Goal: Find contact information: Find contact information

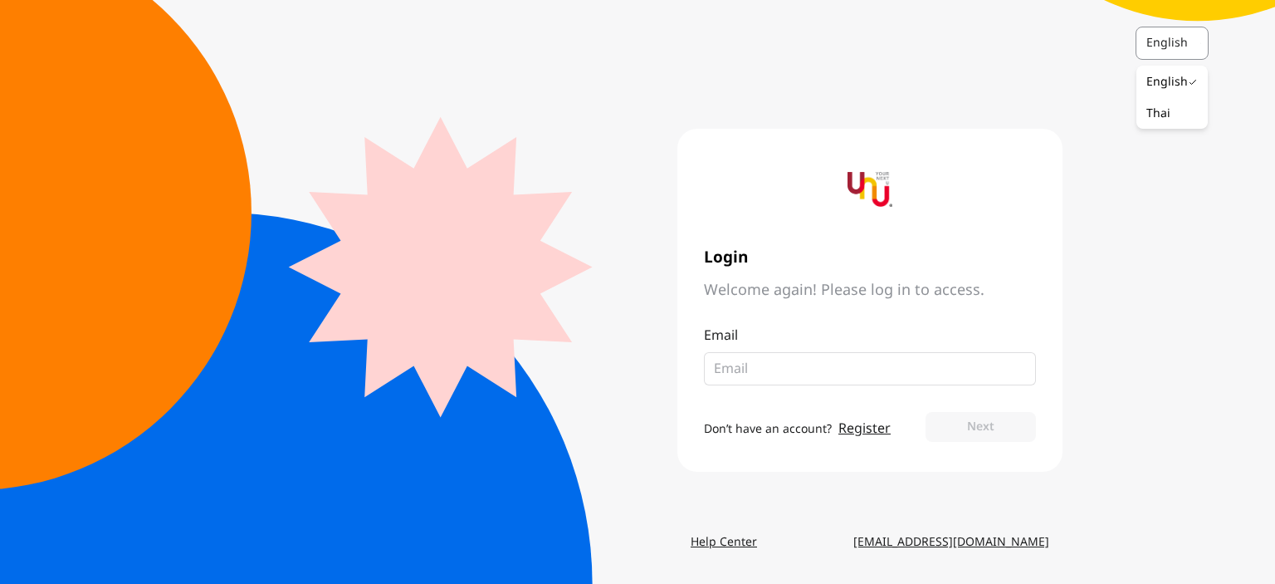
click at [1202, 35] on div at bounding box center [1200, 43] width 15 height 32
click at [1141, 268] on div "English Login Welcome again! Please log in to access. Email Don’t have an accou…" at bounding box center [637, 292] width 1275 height 584
click at [726, 544] on link "Help Center" at bounding box center [724, 542] width 93 height 30
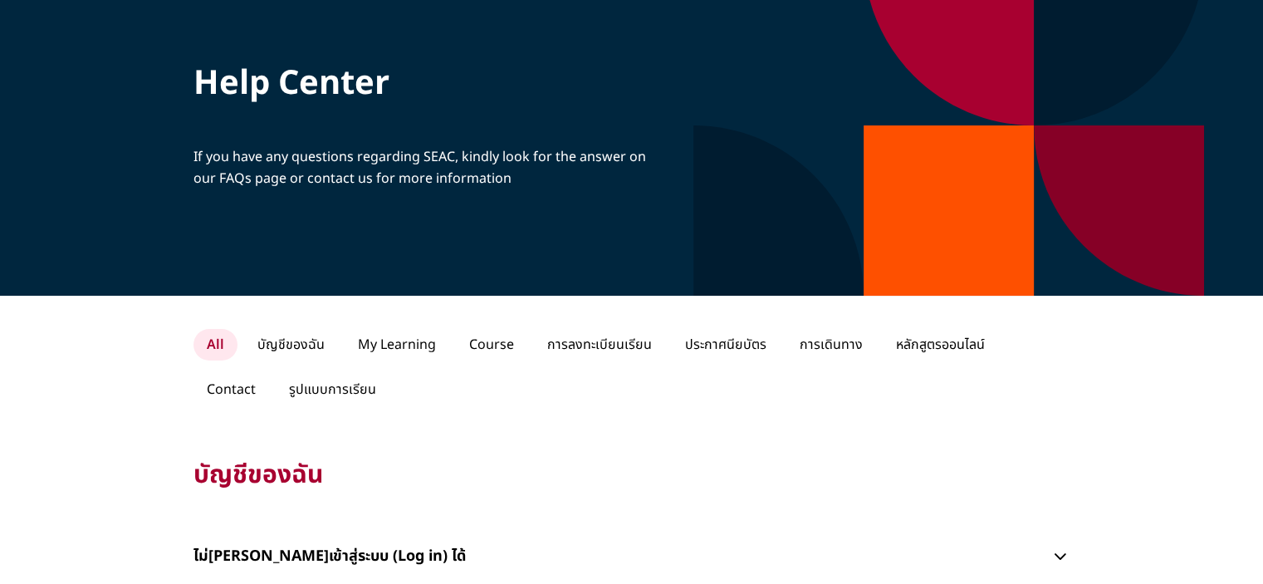
scroll to position [83, 0]
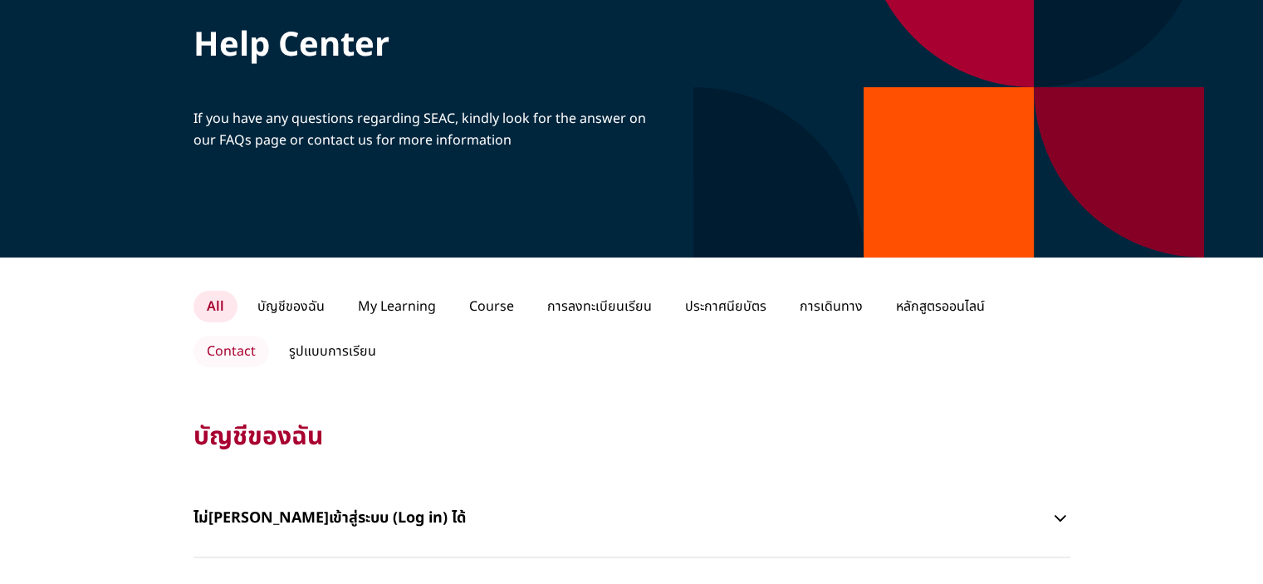
click at [269, 335] on p "Contact" at bounding box center [231, 351] width 76 height 32
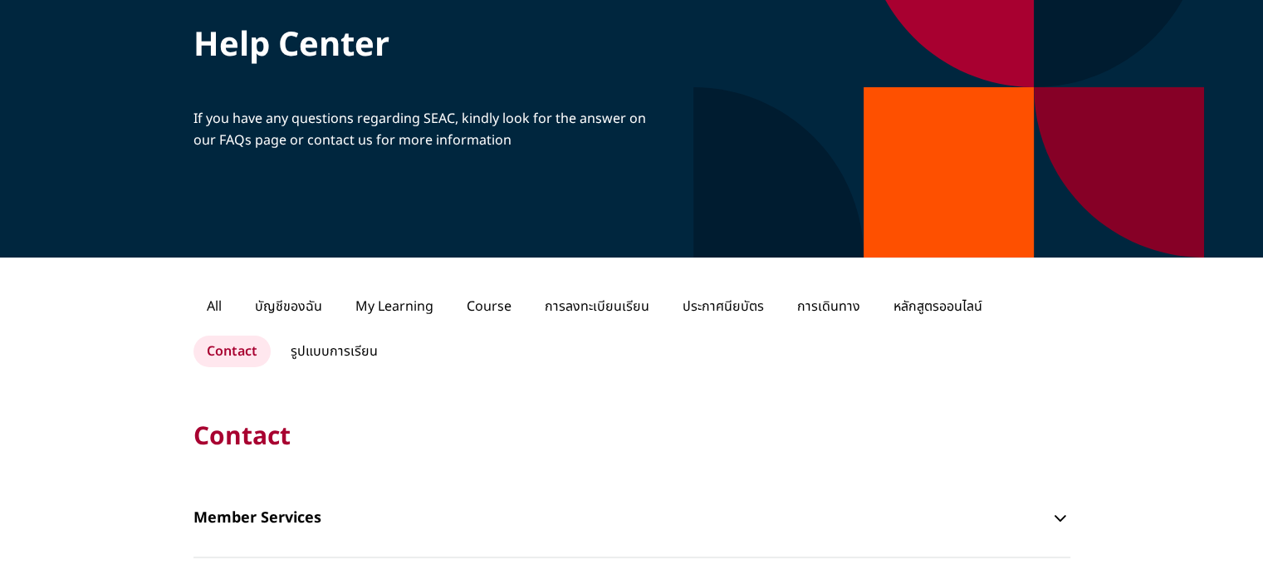
scroll to position [415, 0]
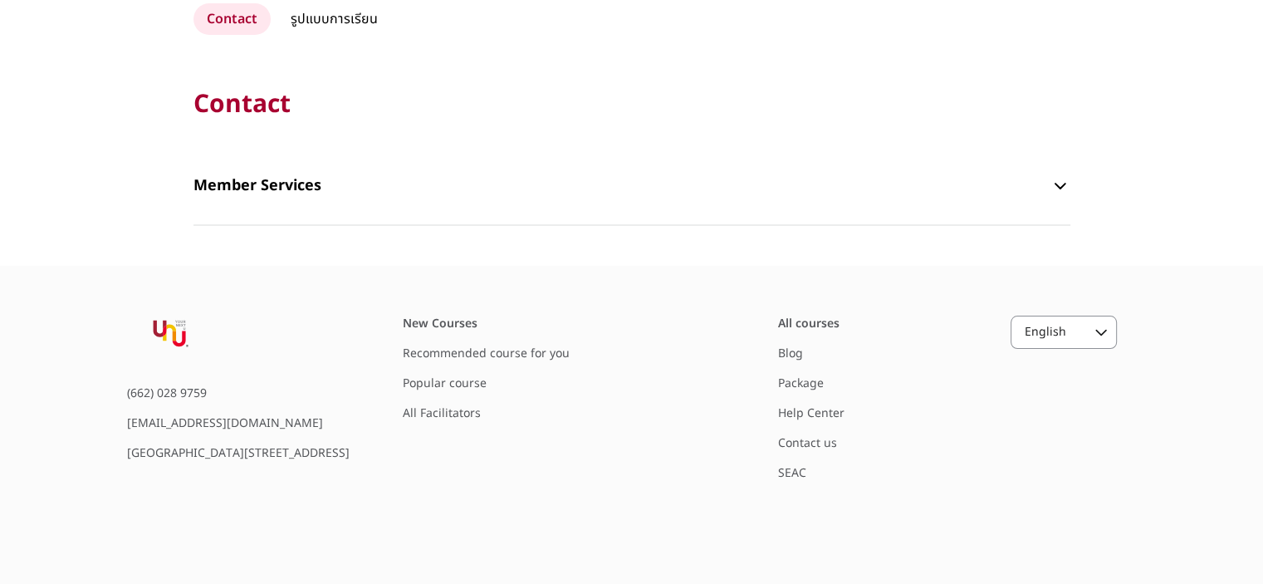
click at [1087, 330] on div "English" at bounding box center [1063, 332] width 105 height 32
click at [1036, 396] on div "Thai" at bounding box center [1033, 402] width 24 height 17
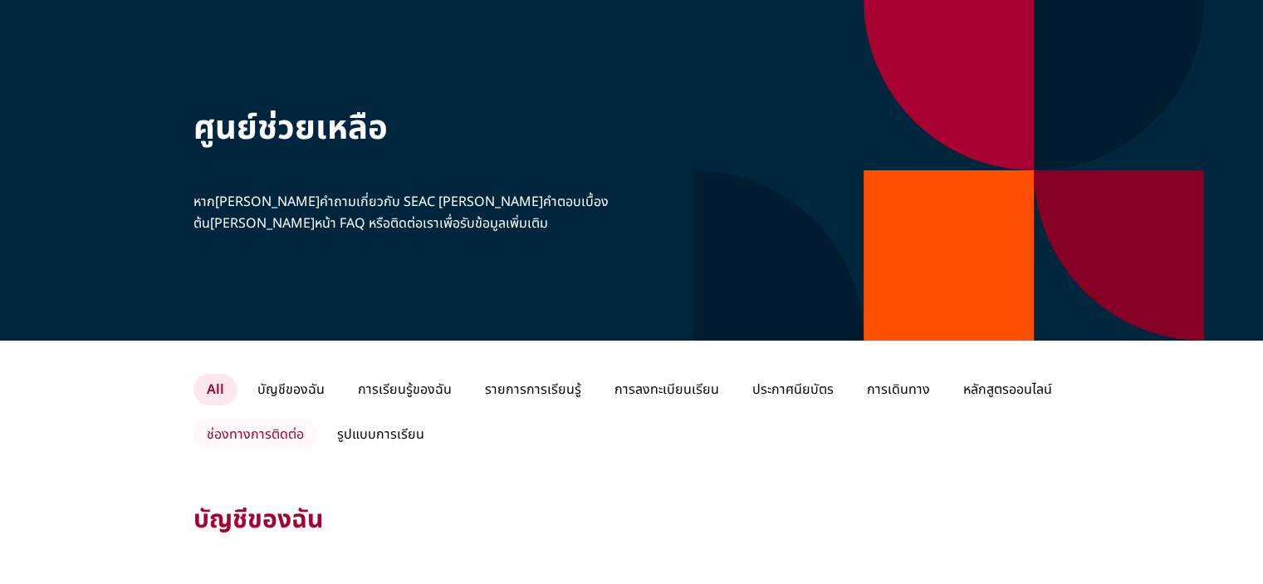
click at [260, 435] on p "ช่องทางการติดต่อ" at bounding box center [255, 435] width 124 height 32
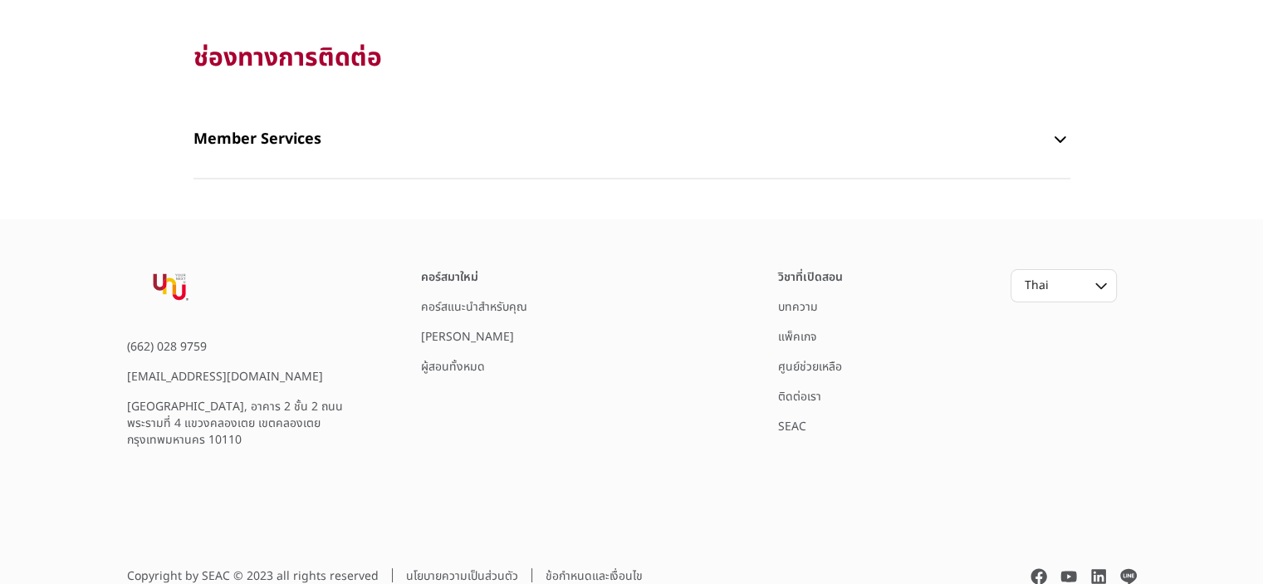
scroll to position [468, 0]
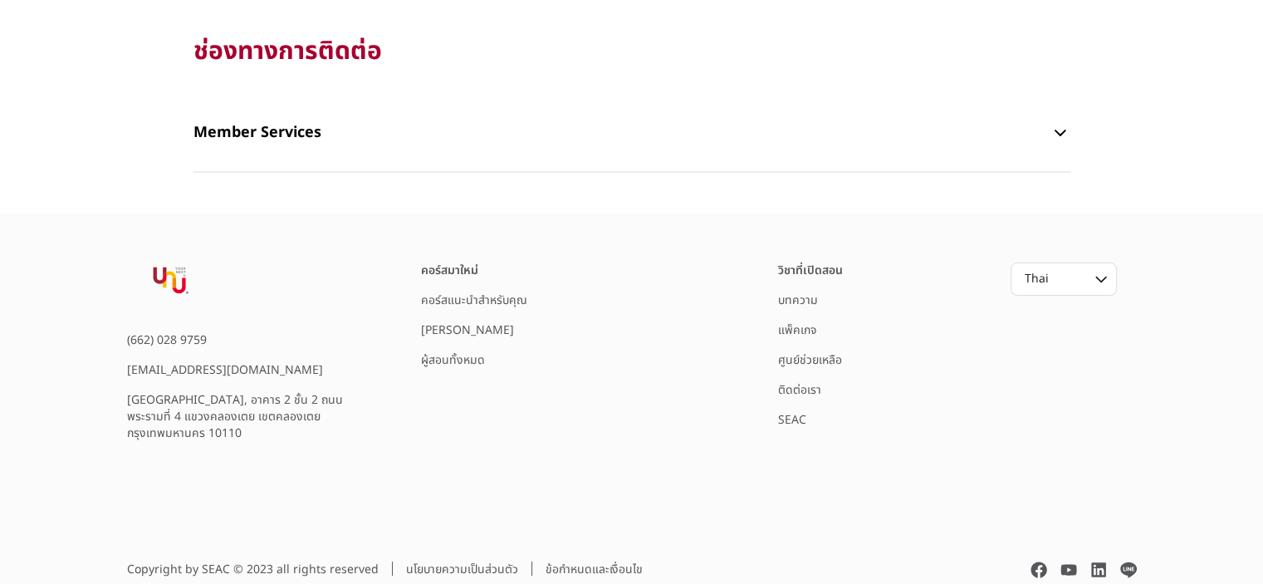
click at [799, 389] on link "ติดต่อเรา" at bounding box center [799, 389] width 43 height 17
click at [196, 472] on footer "(662) 028 9759 [EMAIL_ADDRESS][DOMAIN_NAME] FYI Center, อาคาร 2 ชั้น 2 ถนนพระรา…" at bounding box center [631, 405] width 1263 height 385
